Goal: Information Seeking & Learning: Learn about a topic

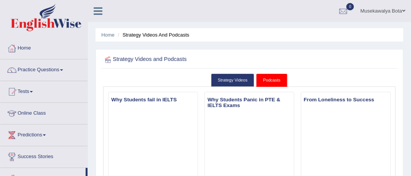
click at [63, 71] on link "Practice Questions" at bounding box center [43, 69] width 87 height 19
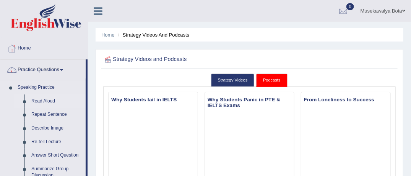
click at [52, 100] on link "Read Aloud" at bounding box center [57, 102] width 58 height 14
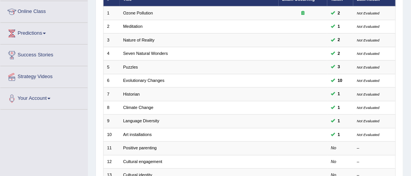
scroll to position [107, 0]
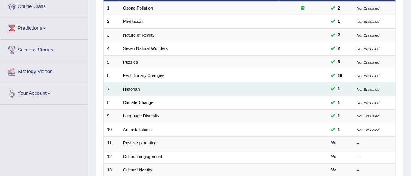
click at [129, 87] on link "Historian" at bounding box center [131, 89] width 17 height 5
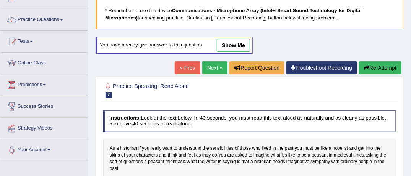
scroll to position [46, 0]
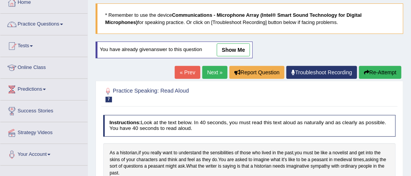
click at [228, 49] on link "show me" at bounding box center [233, 50] width 33 height 13
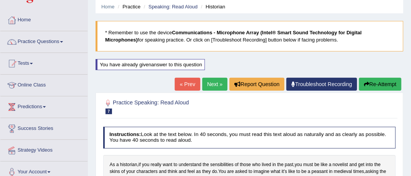
scroll to position [0, 0]
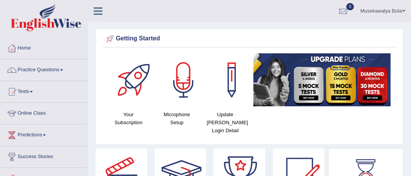
click at [63, 70] on span at bounding box center [61, 71] width 3 height 2
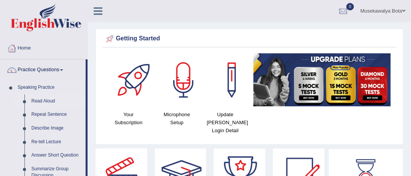
click at [49, 100] on link "Read Aloud" at bounding box center [57, 102] width 58 height 14
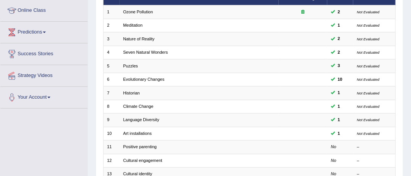
scroll to position [107, 0]
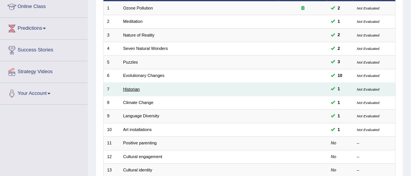
click at [124, 89] on link "Historian" at bounding box center [131, 89] width 17 height 5
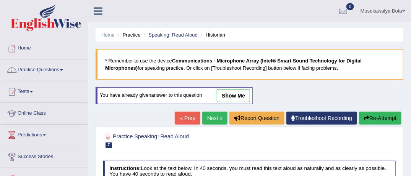
click at [236, 95] on link "show me" at bounding box center [233, 95] width 33 height 13
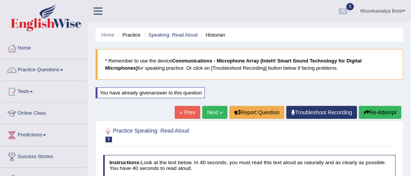
click at [63, 69] on link "Practice Questions" at bounding box center [43, 69] width 87 height 19
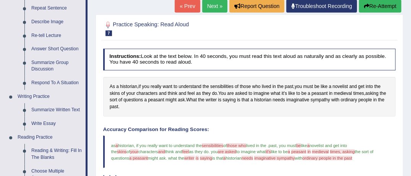
scroll to position [107, 0]
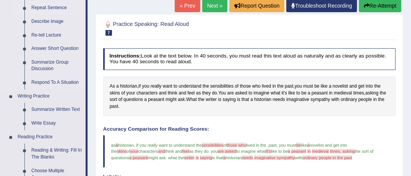
click at [41, 8] on link "Repeat Sentence" at bounding box center [57, 8] width 58 height 14
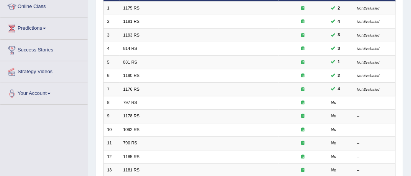
scroll to position [122, 0]
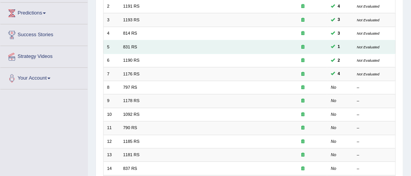
click at [197, 49] on td "831 RS" at bounding box center [199, 46] width 159 height 13
click at [127, 45] on link "831 RS" at bounding box center [130, 47] width 14 height 5
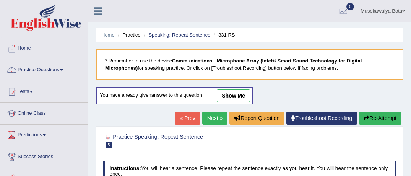
click at [236, 94] on link "show me" at bounding box center [233, 95] width 33 height 13
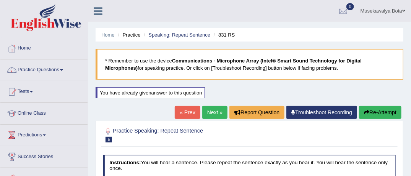
click at [212, 110] on link "Next »" at bounding box center [214, 112] width 25 height 13
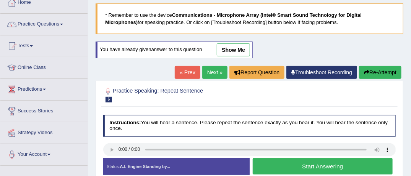
click at [233, 46] on link "show me" at bounding box center [233, 50] width 33 height 13
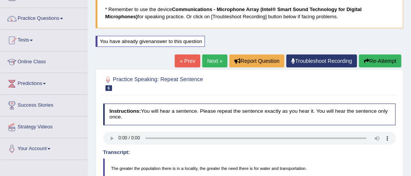
scroll to position [43, 0]
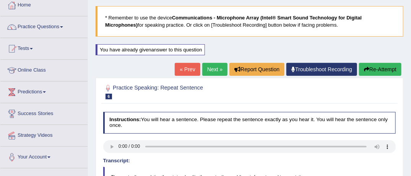
click at [214, 70] on link "Next »" at bounding box center [214, 69] width 25 height 13
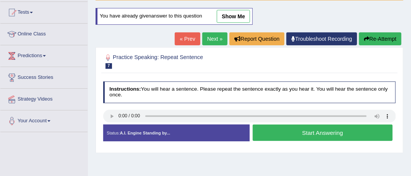
scroll to position [72, 0]
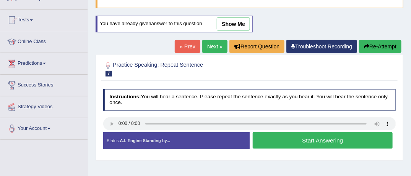
click at [212, 46] on link "Next »" at bounding box center [214, 46] width 25 height 13
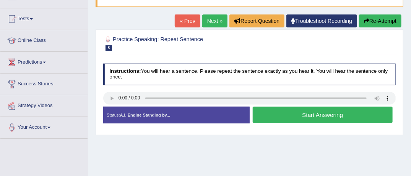
scroll to position [76, 0]
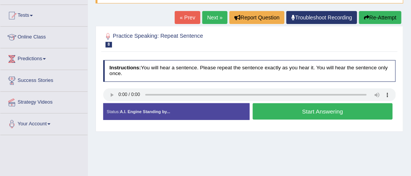
click at [272, 110] on button "Start Answering" at bounding box center [322, 112] width 140 height 16
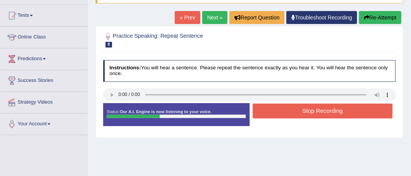
click at [272, 110] on button "Stop Recording" at bounding box center [322, 111] width 140 height 15
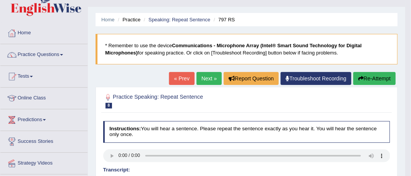
scroll to position [0, 0]
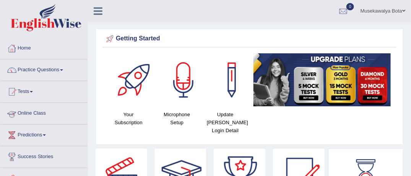
click at [61, 115] on link "Online Class" at bounding box center [43, 112] width 87 height 19
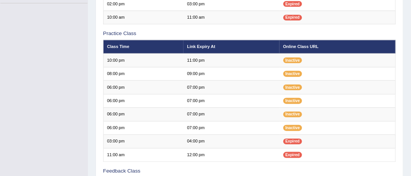
scroll to position [193, 0]
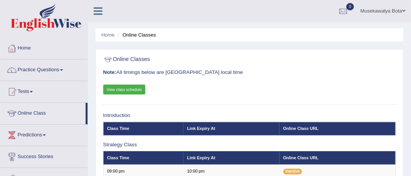
click at [130, 89] on link "View class schedule" at bounding box center [124, 90] width 42 height 10
